Goal: Navigation & Orientation: Understand site structure

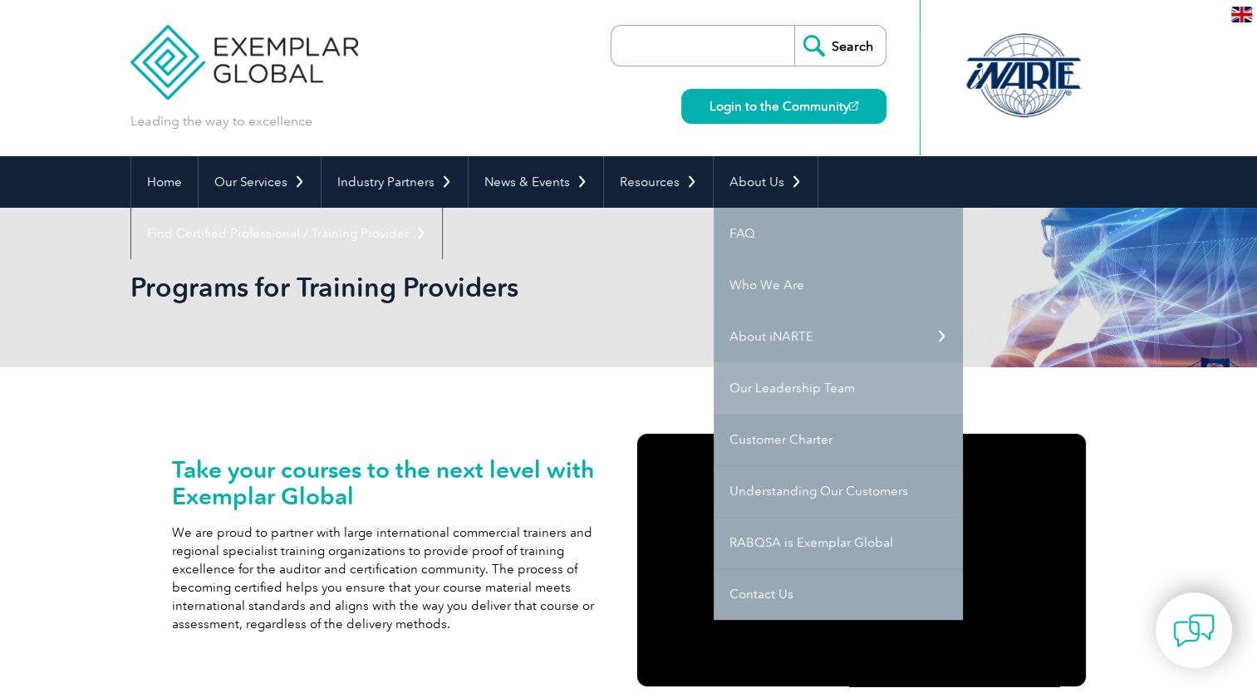
click at [790, 386] on link "Our Leadership Team" at bounding box center [838, 388] width 249 height 52
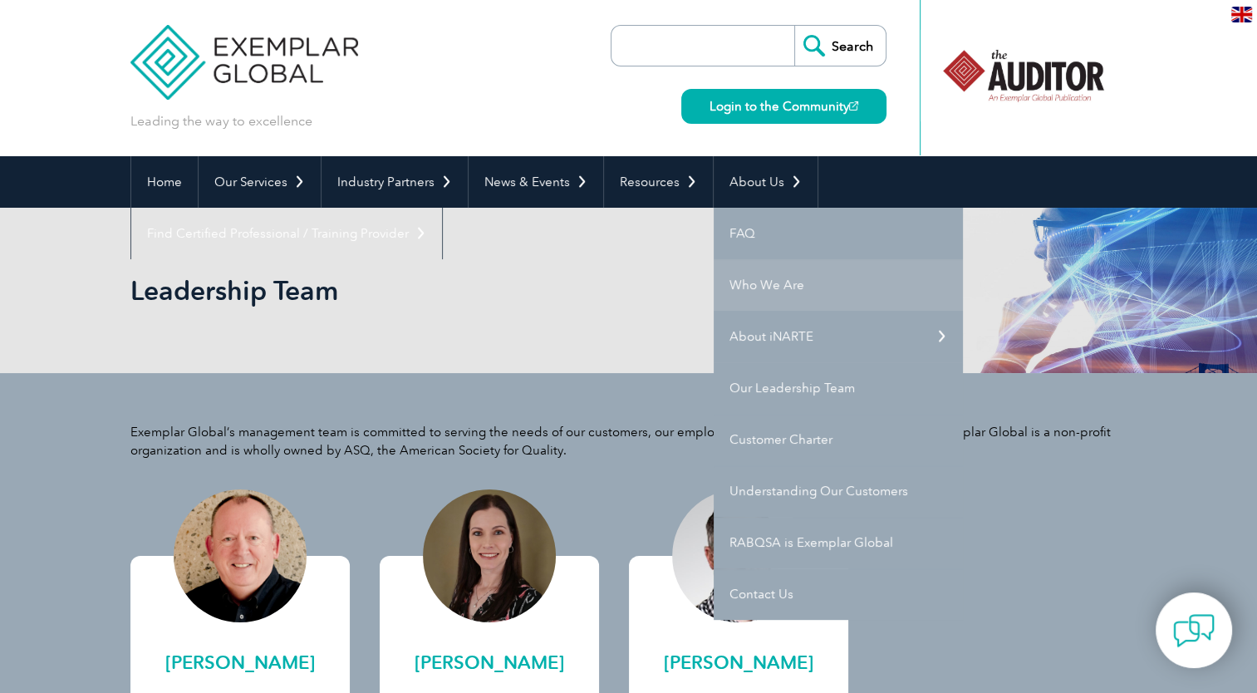
click at [746, 269] on link "Who We Are" at bounding box center [838, 285] width 249 height 52
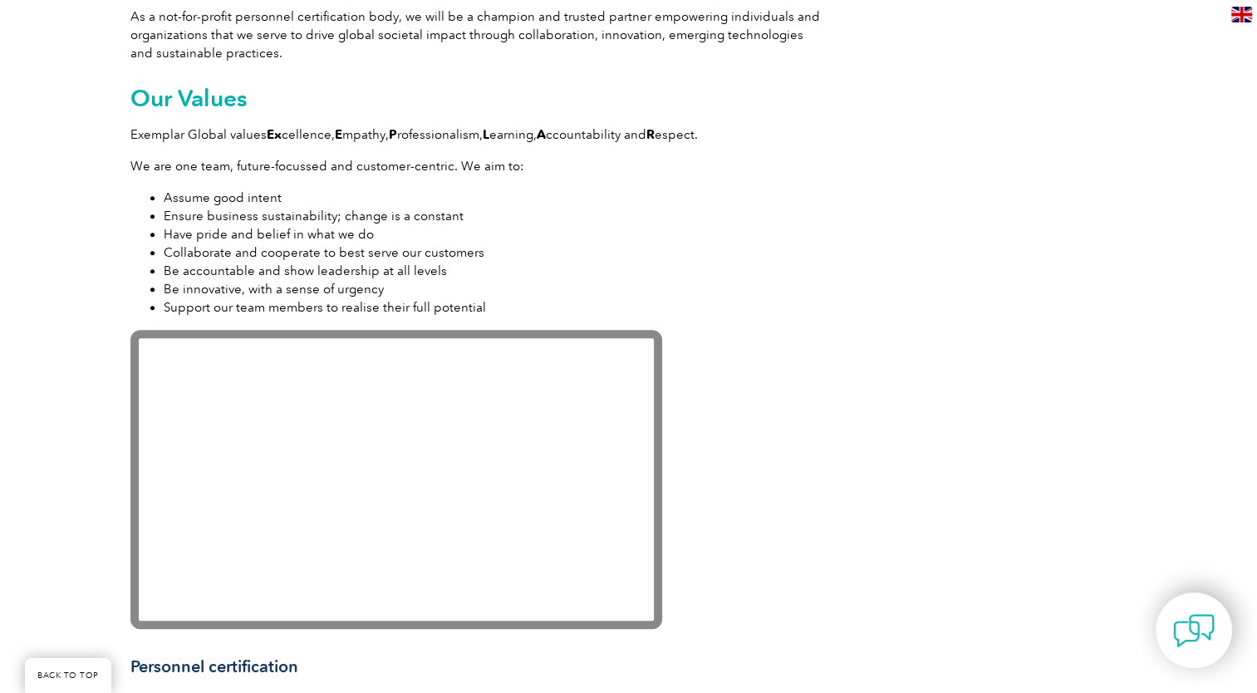
scroll to position [1312, 0]
